Goal: Task Accomplishment & Management: Use online tool/utility

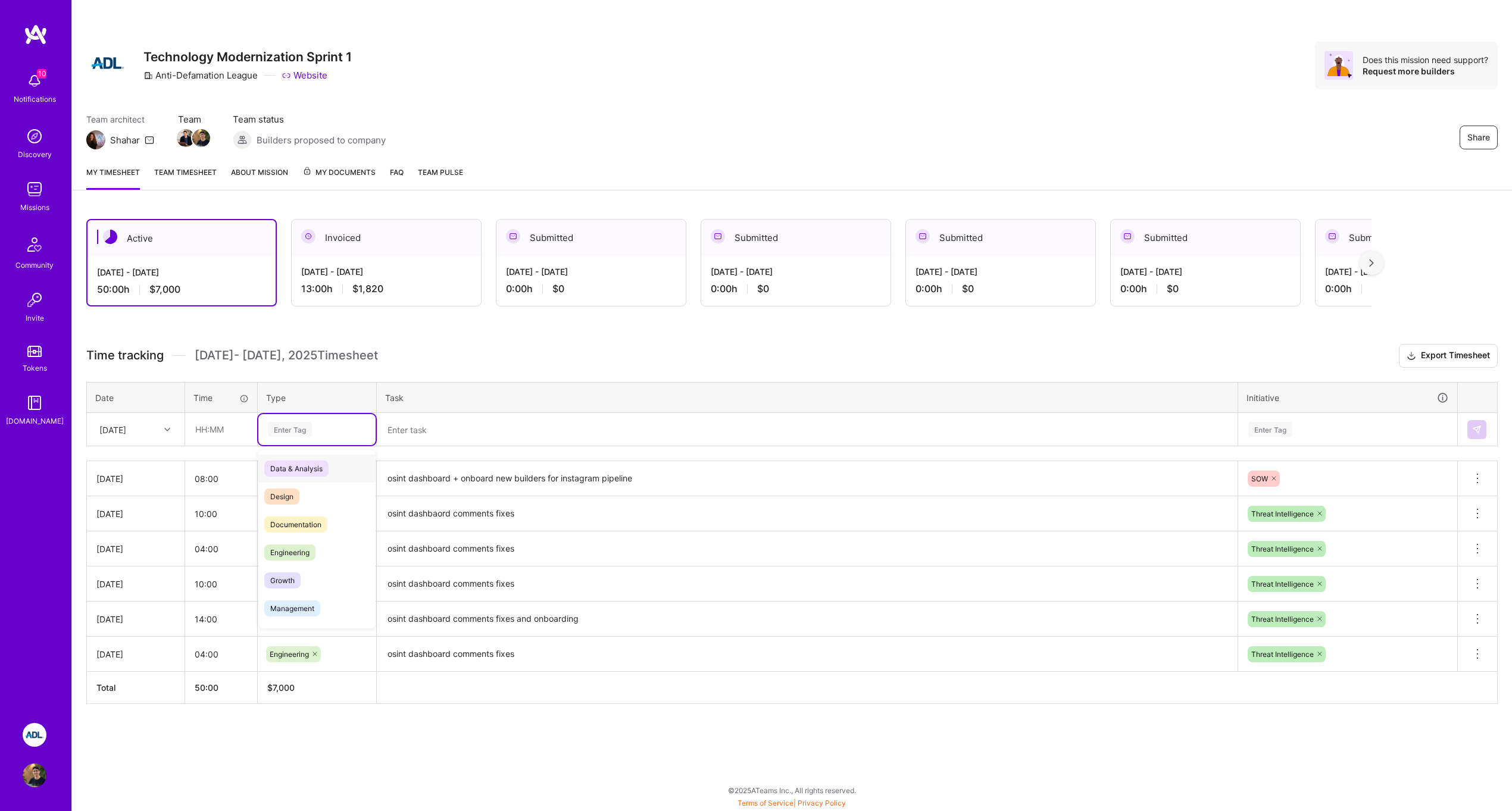
click at [332, 422] on div "Enter Tag" at bounding box center [317, 429] width 101 height 15
click at [301, 549] on span "Engineering" at bounding box center [290, 552] width 51 height 16
click at [214, 436] on input "text" at bounding box center [220, 429] width 71 height 32
type input "08:00"
click at [395, 420] on textarea at bounding box center [807, 429] width 858 height 31
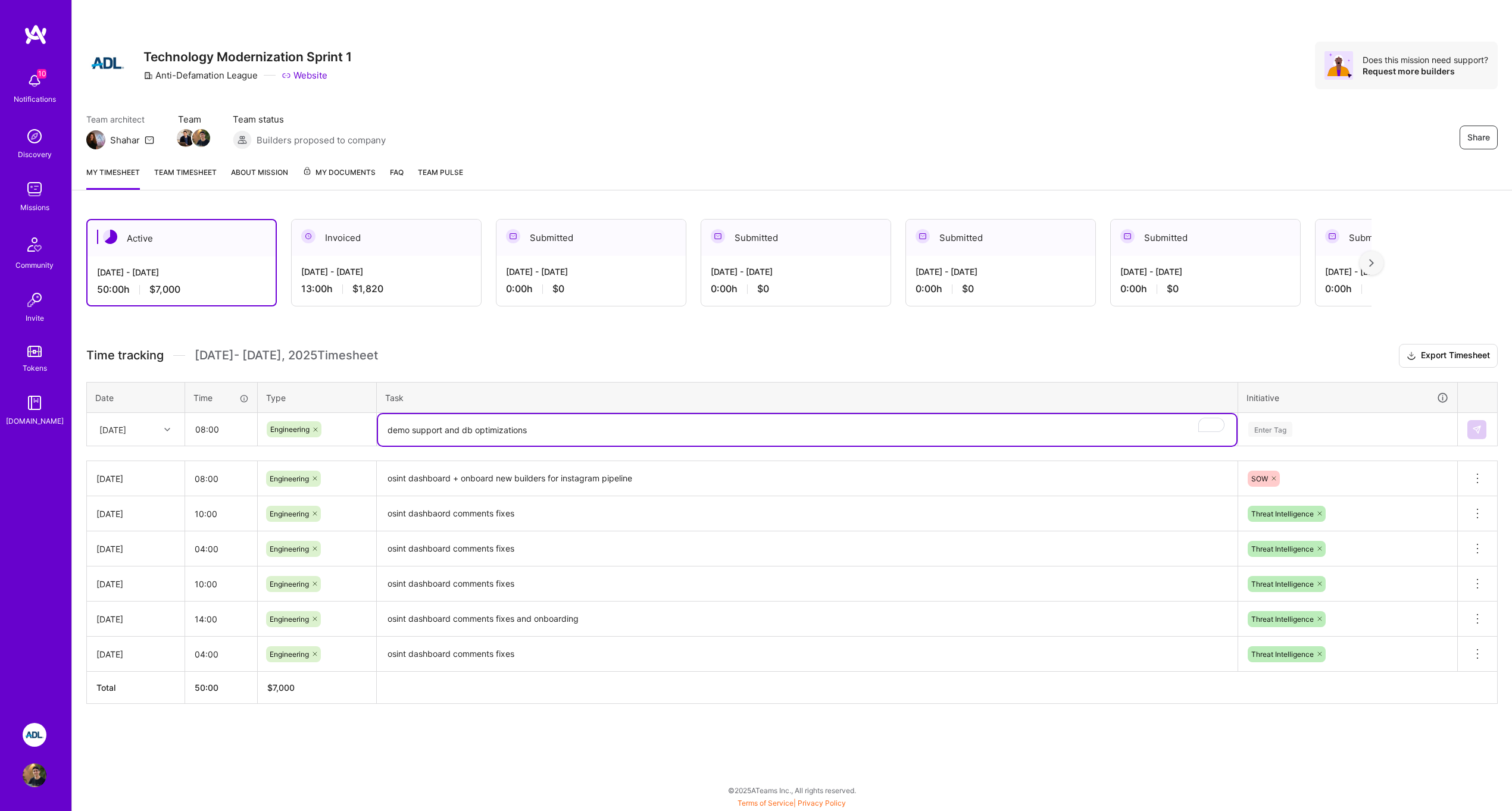
type textarea "demo support and db optimizations"
click at [1297, 430] on div "Enter Tag" at bounding box center [1347, 429] width 201 height 15
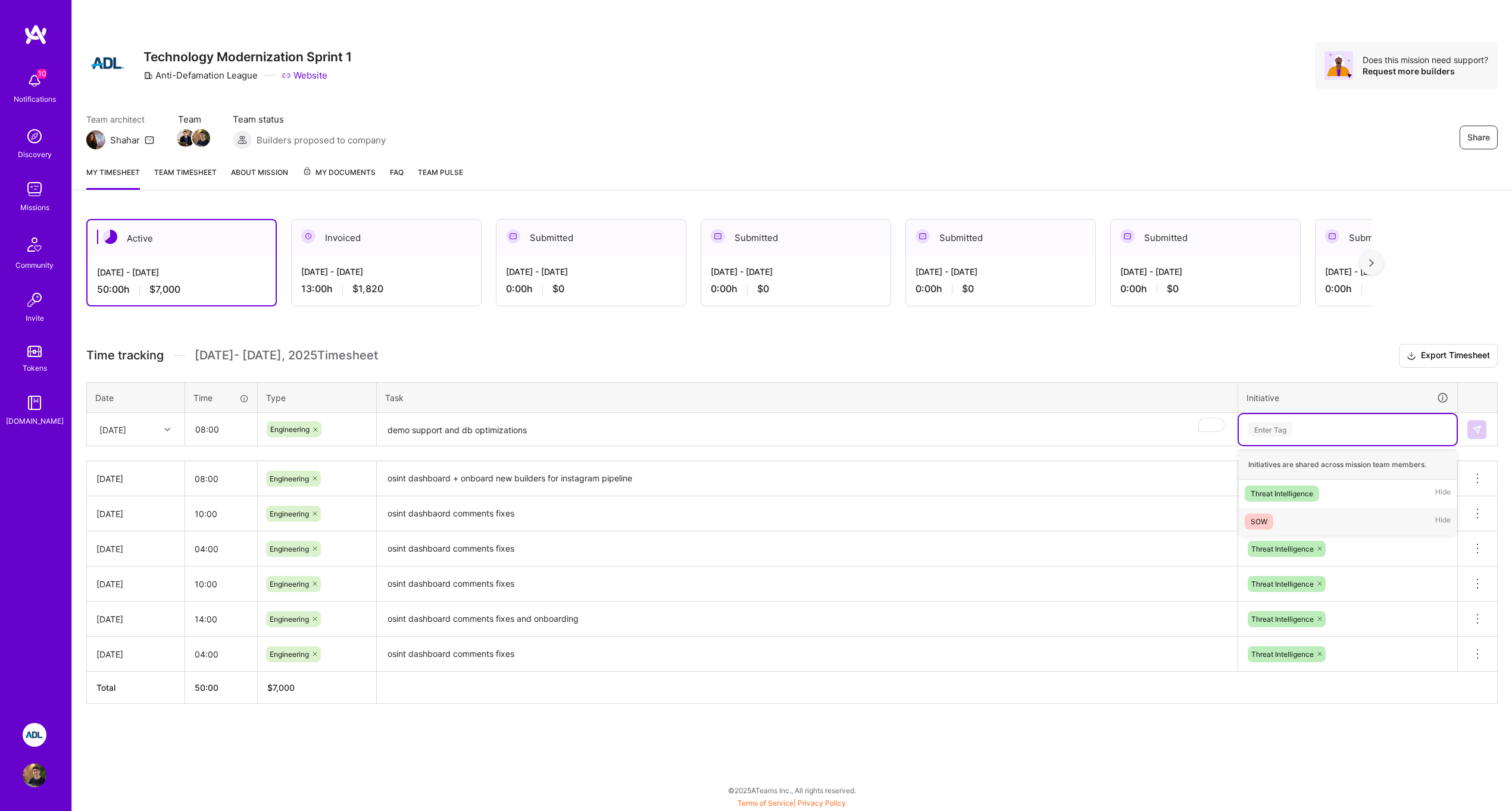
click at [1273, 509] on div "SOW Hide" at bounding box center [1347, 522] width 218 height 28
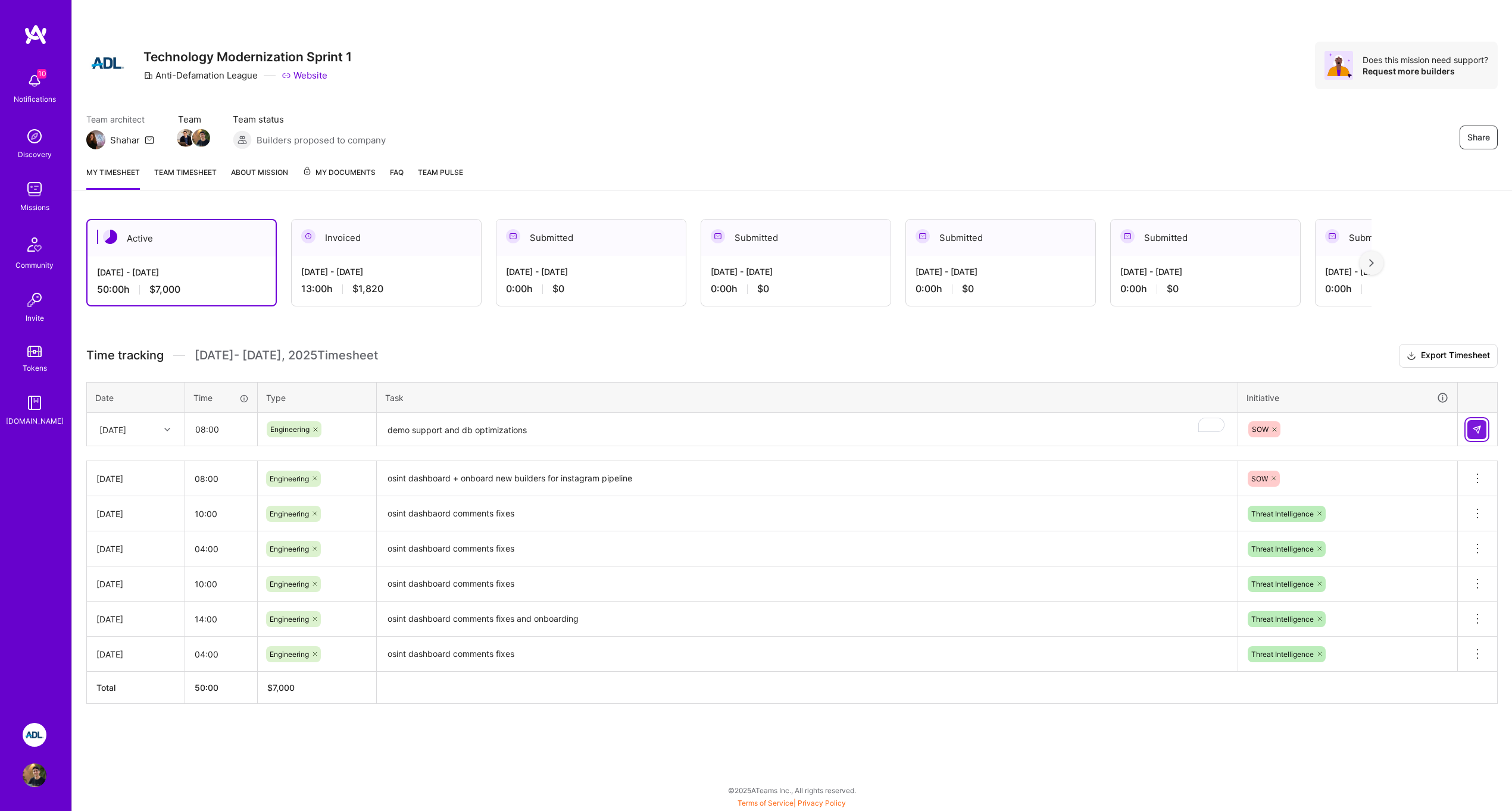
click at [1479, 427] on img at bounding box center [1476, 429] width 9 height 9
